Goal: Navigation & Orientation: Find specific page/section

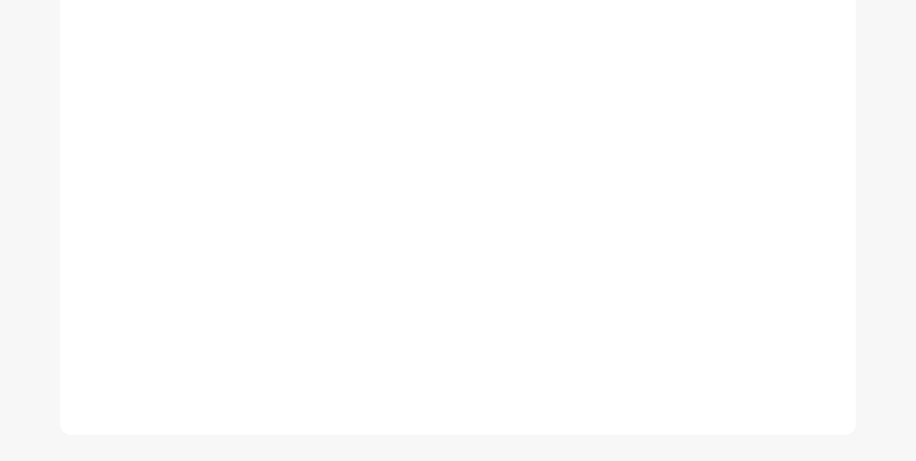
scroll to position [463, 0]
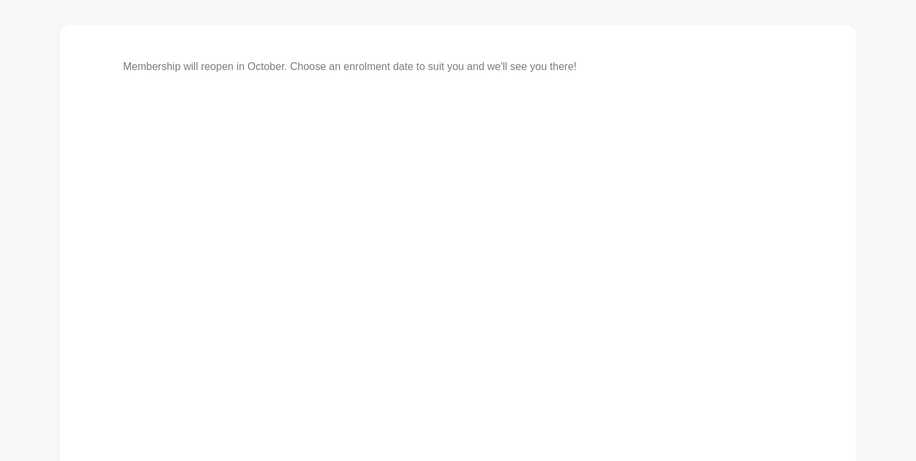
scroll to position [181, 0]
